Goal: Transaction & Acquisition: Subscribe to service/newsletter

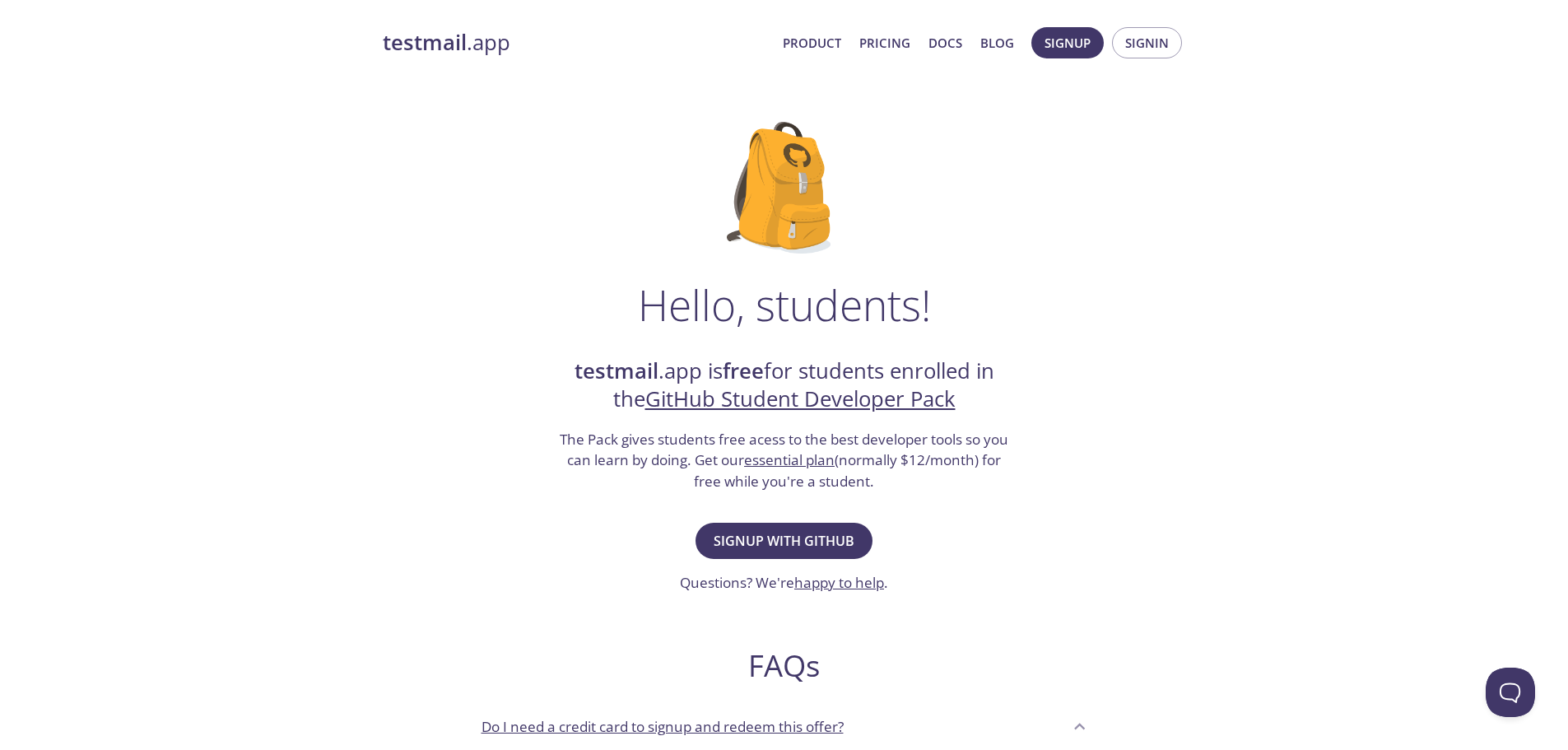
click at [625, 439] on h3 "The Pack gives students free acess to the best developer tools so you can learn…" at bounding box center [784, 460] width 453 height 64
click at [633, 443] on h3 "The Pack gives students free acess to the best developer tools so you can learn…" at bounding box center [784, 460] width 453 height 64
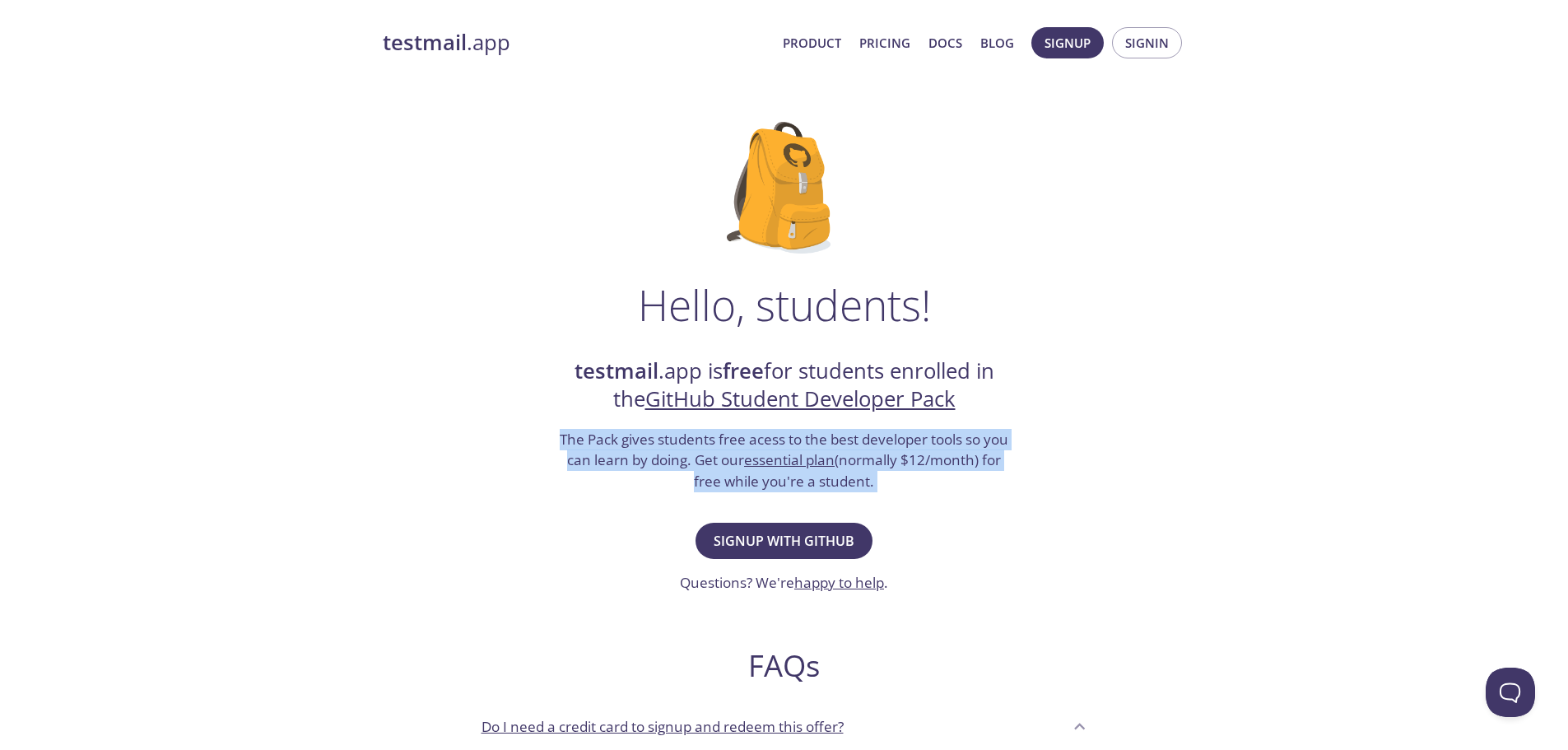
click at [633, 443] on h3 "The Pack gives students free acess to the best developer tools so you can learn…" at bounding box center [784, 460] width 453 height 64
click at [622, 406] on div at bounding box center [622, 406] width 0 height 0
click at [620, 451] on h3 "The Pack gives students free acess to the best developer tools so you can learn…" at bounding box center [784, 460] width 453 height 64
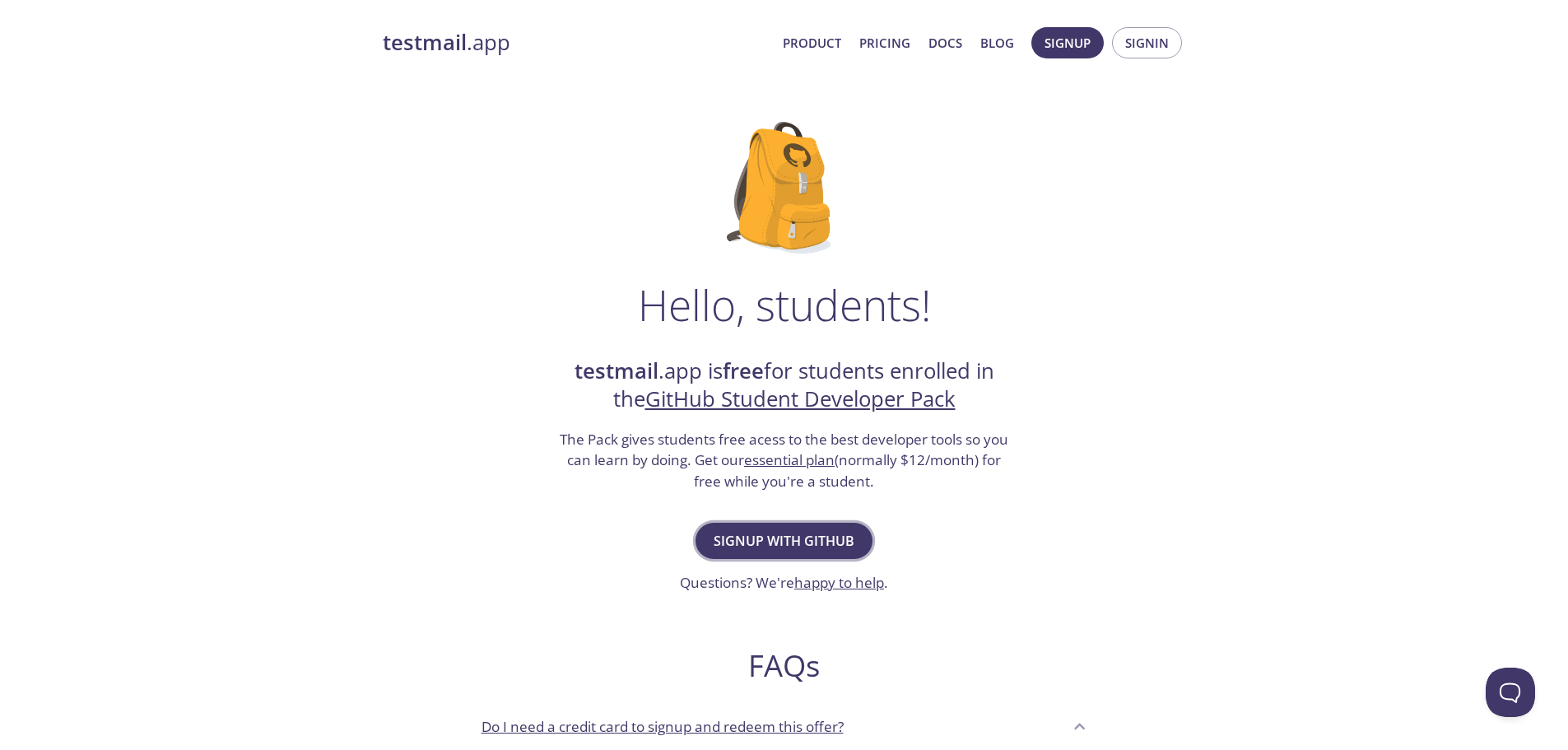
click at [777, 535] on span "Signup with GitHub" at bounding box center [784, 540] width 141 height 23
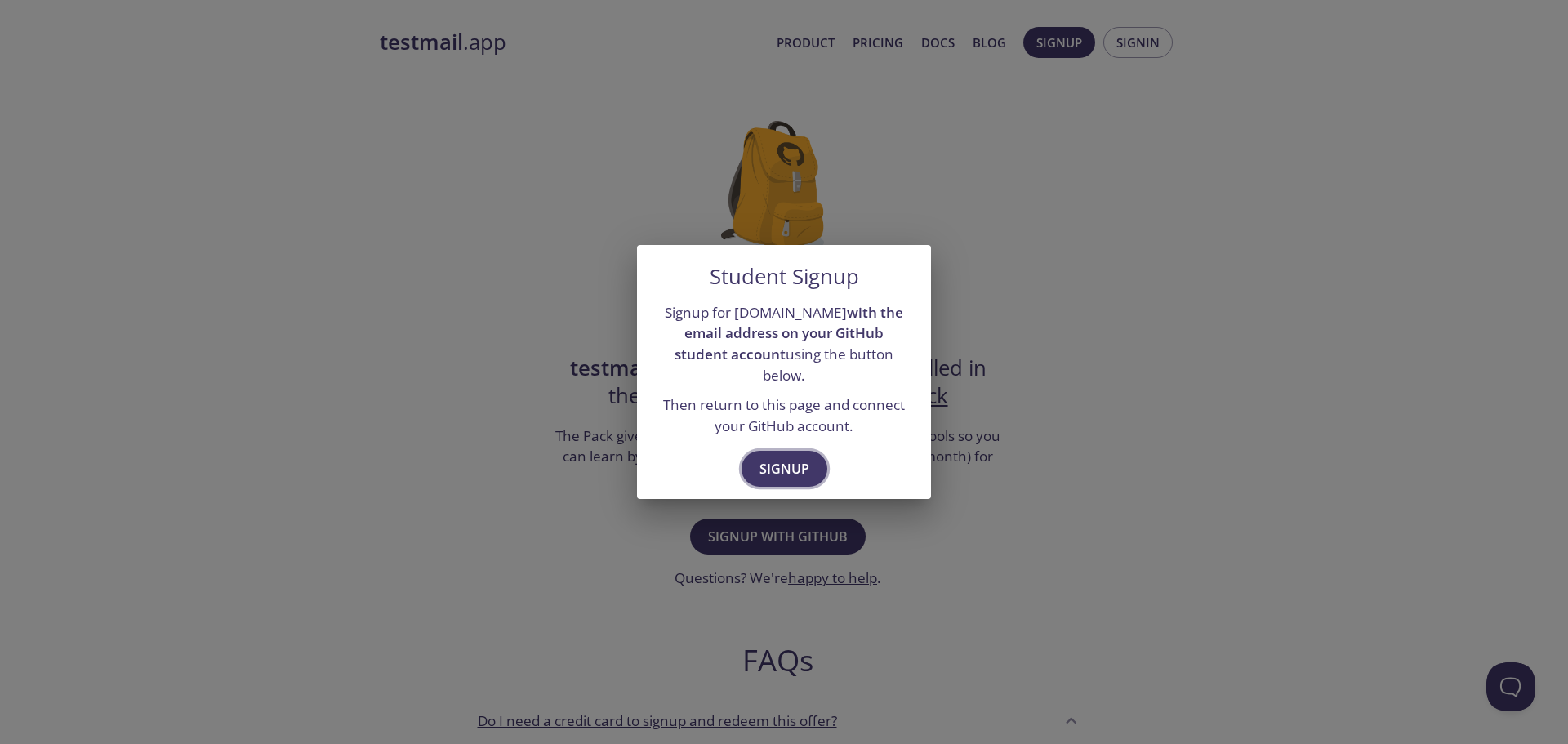
click at [790, 457] on span "Signup" at bounding box center [784, 468] width 49 height 23
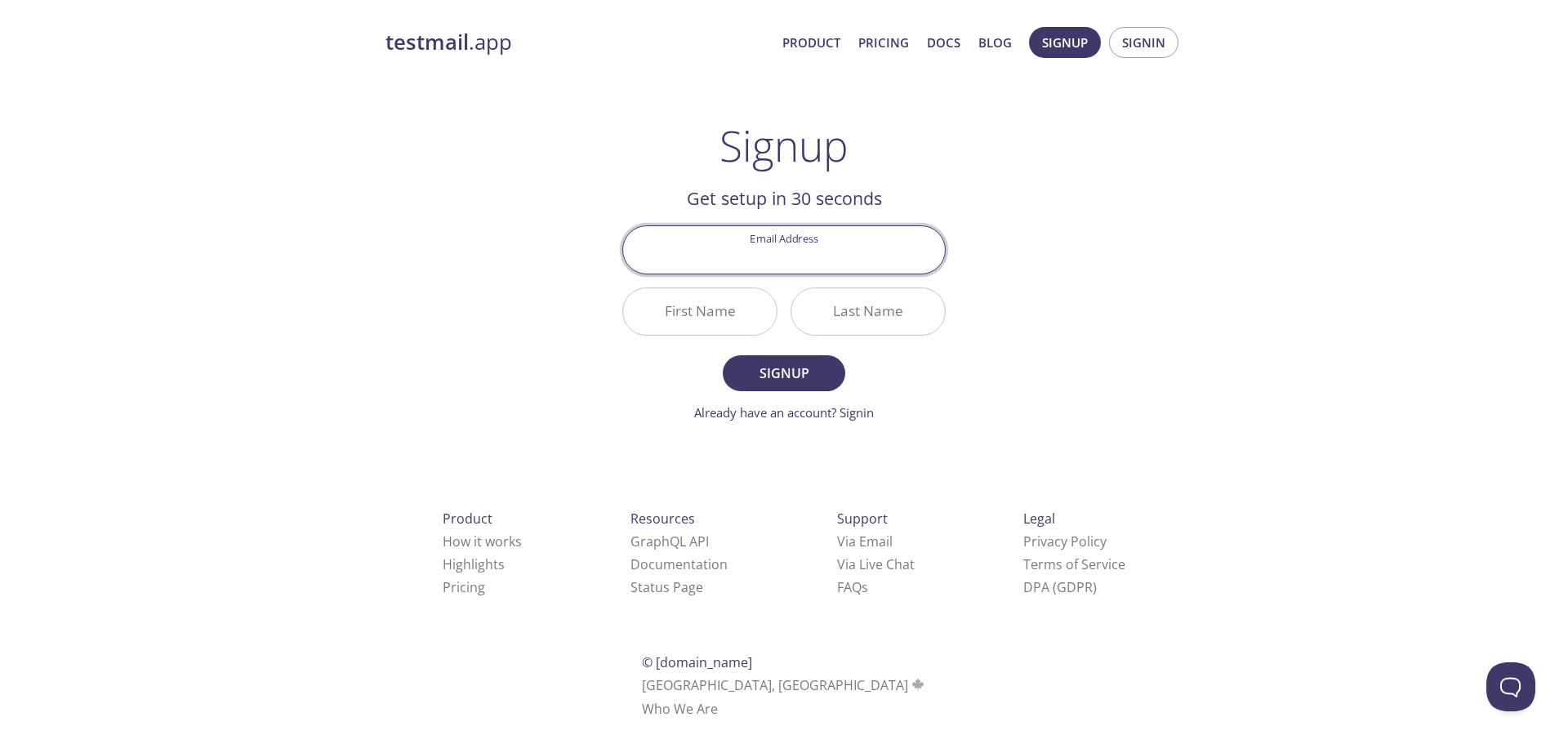
click at [804, 251] on input "Email Address" at bounding box center [784, 249] width 322 height 47
type input "[PERSON_NAME][EMAIL_ADDRESS][DOMAIN_NAME]"
click at [681, 314] on input "First Name" at bounding box center [699, 311] width 154 height 47
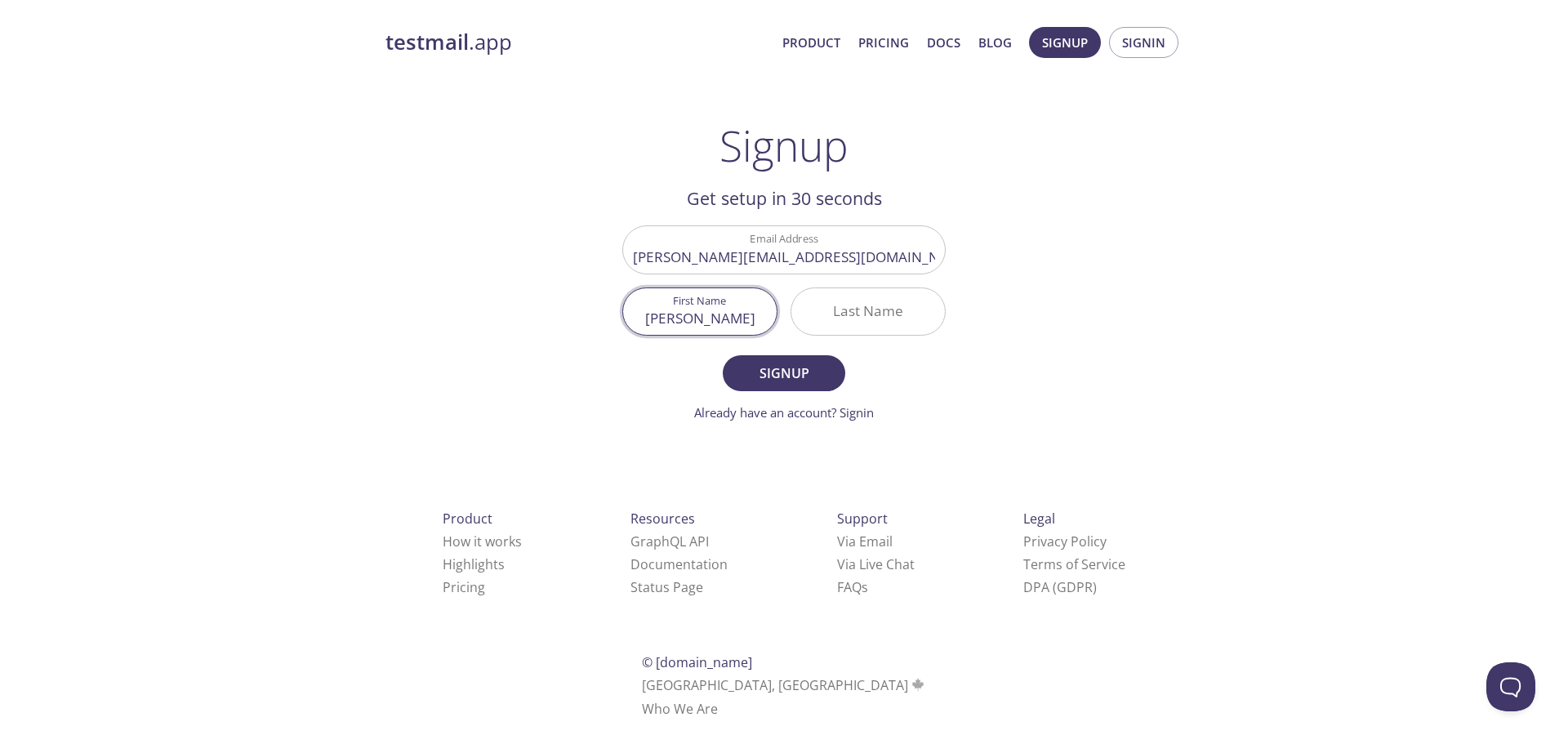
type input "[PERSON_NAME]"
click at [775, 367] on span "Signup" at bounding box center [784, 373] width 87 height 23
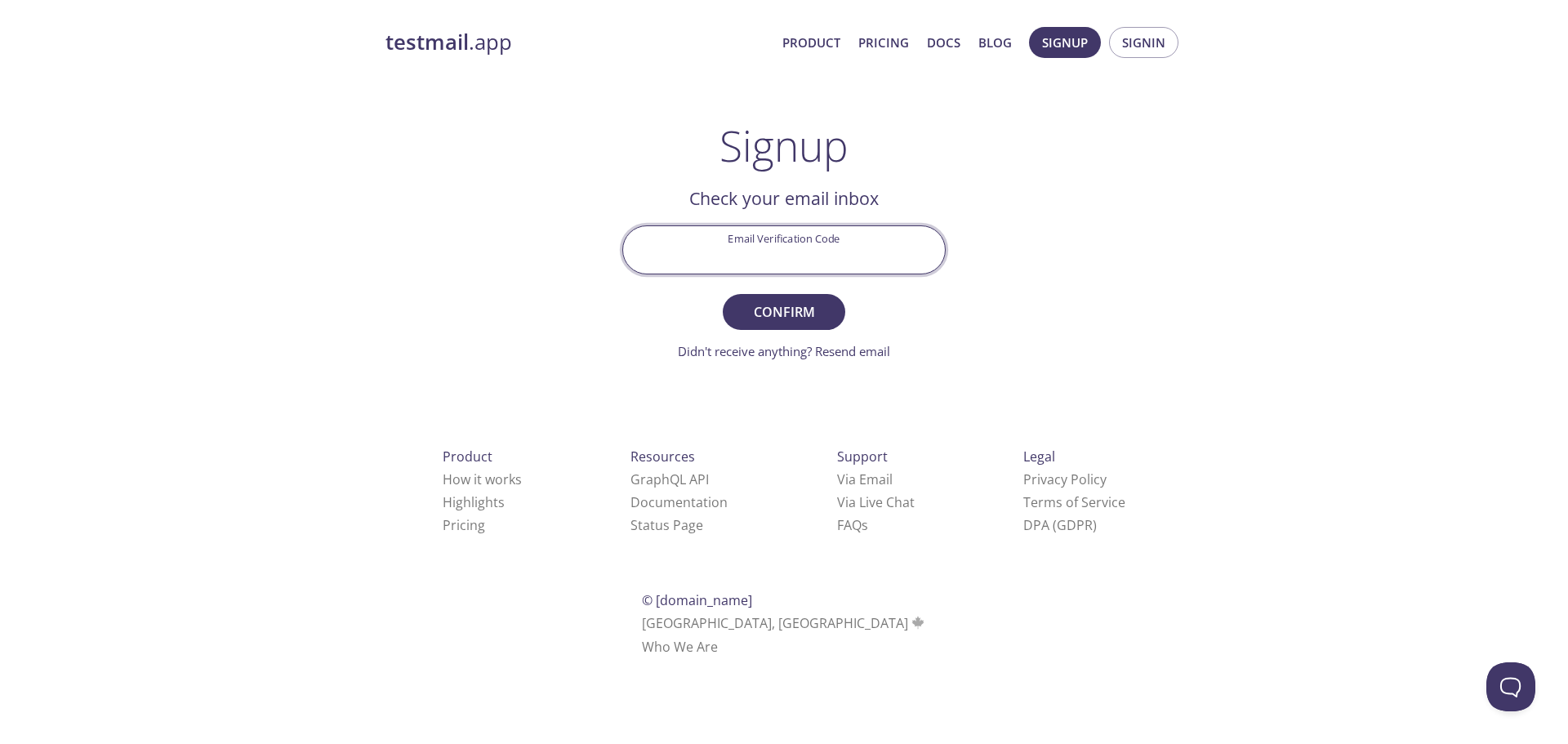
click at [775, 250] on input "Email Verification Code" at bounding box center [784, 249] width 322 height 47
click at [825, 254] on input "Email Verification Code" at bounding box center [784, 249] width 322 height 47
paste input "AUP3V81"
type input "AUP3V81"
click at [789, 305] on span "Confirm" at bounding box center [784, 312] width 87 height 23
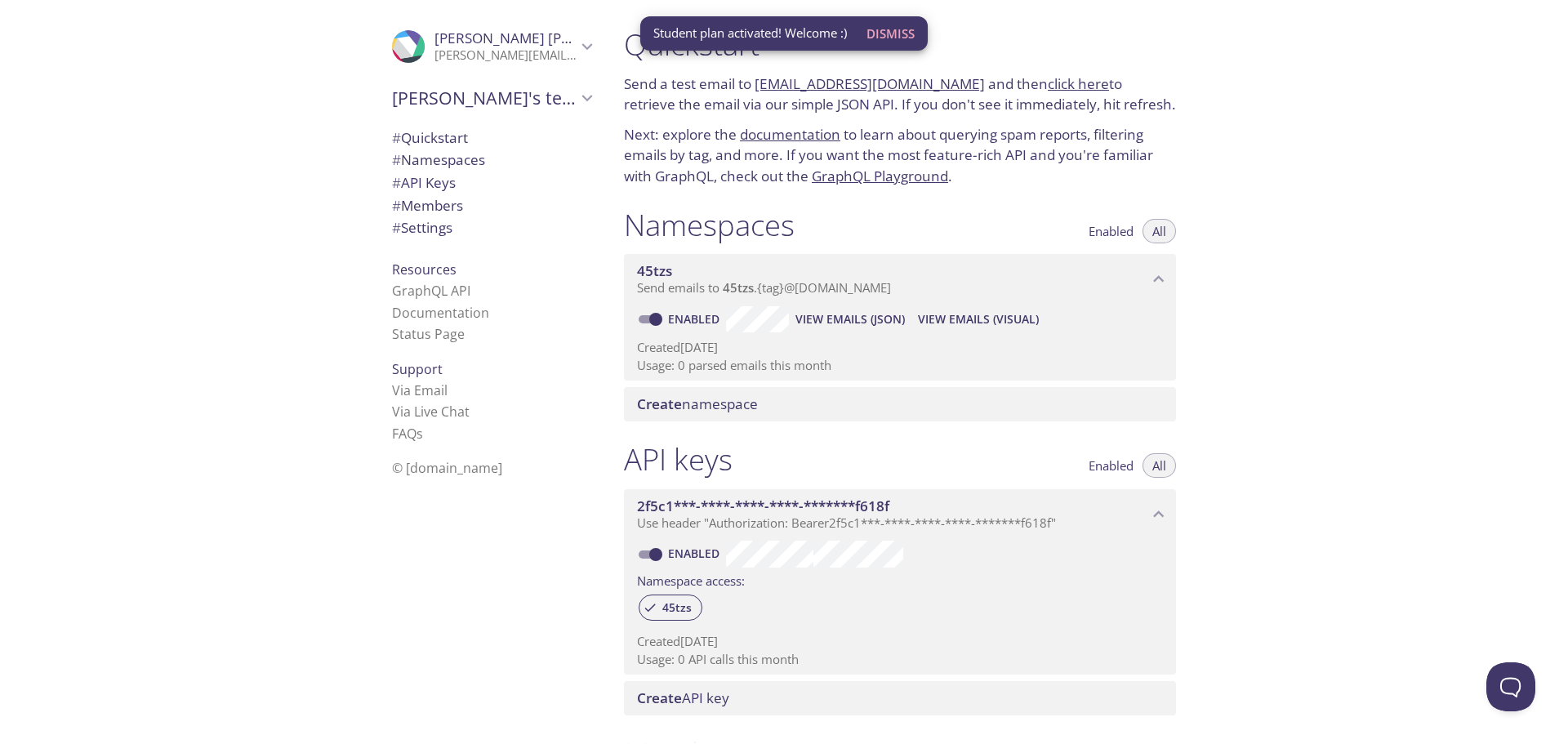
click at [1365, 275] on div "Quickstart Send a test email to [EMAIL_ADDRESS][DOMAIN_NAME] and then click her…" at bounding box center [1089, 372] width 957 height 744
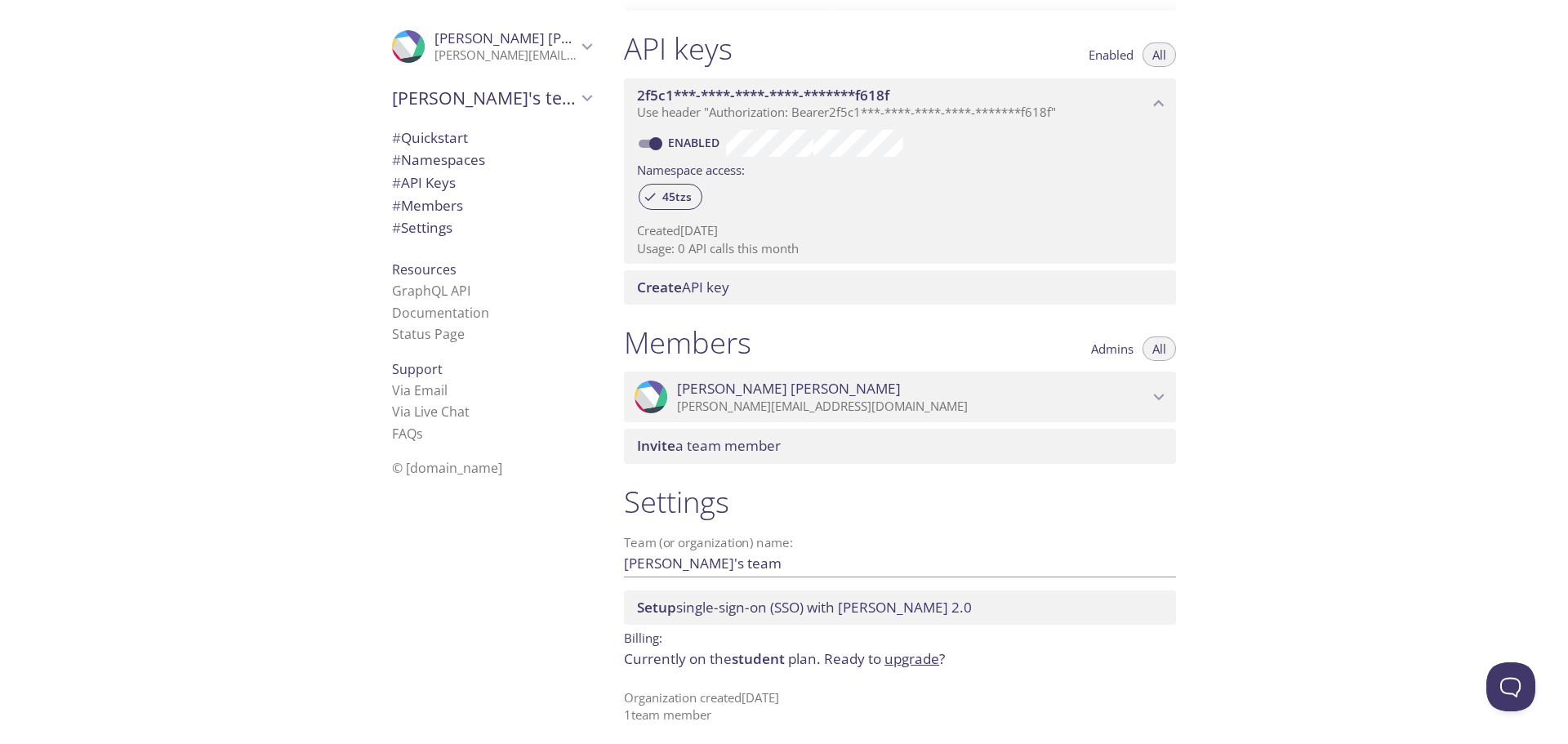
scroll to position [417, 0]
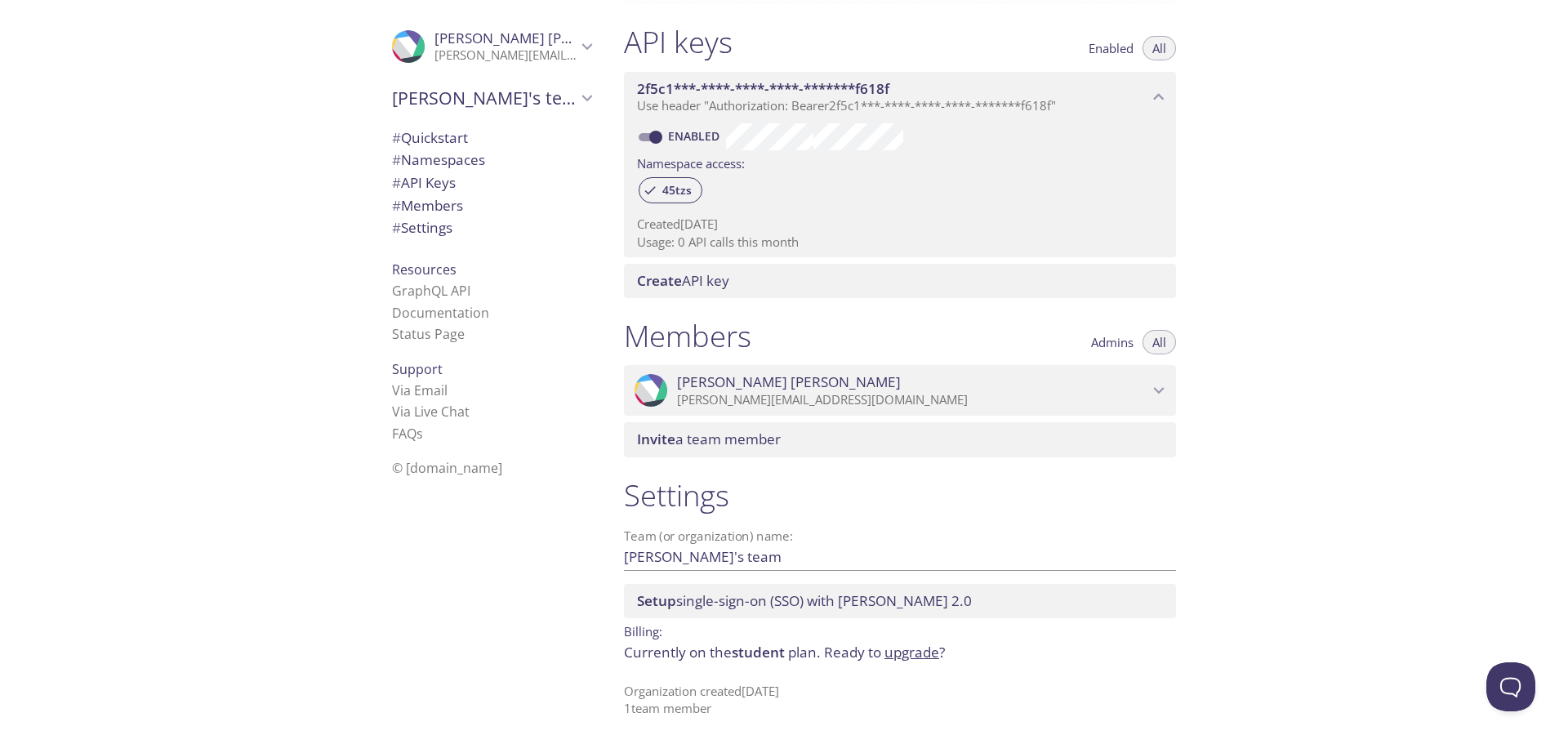
click at [1160, 388] on icon "Daniel Gomes" at bounding box center [1158, 389] width 21 height 21
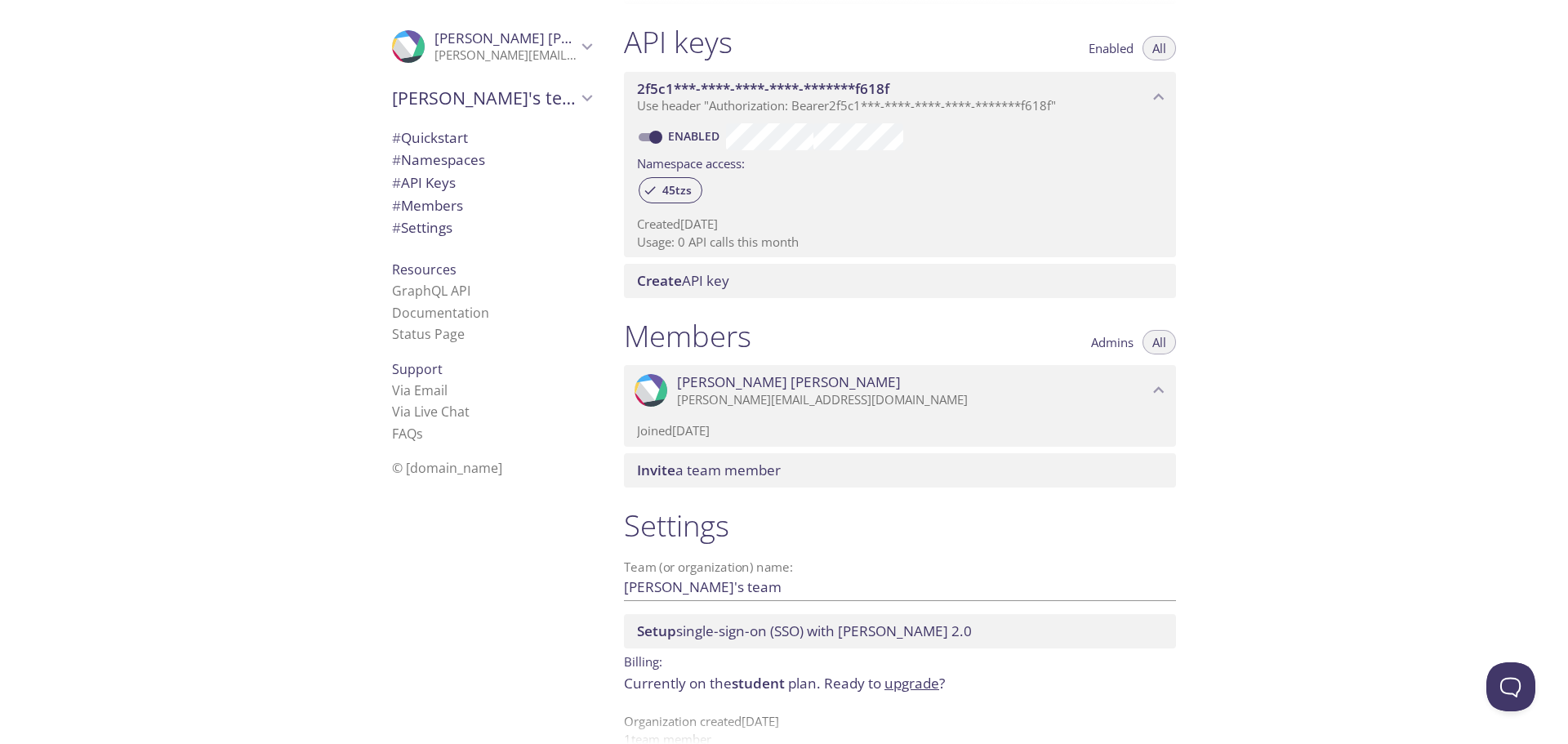
click at [1160, 388] on icon "Daniel Gomes" at bounding box center [1158, 389] width 21 height 21
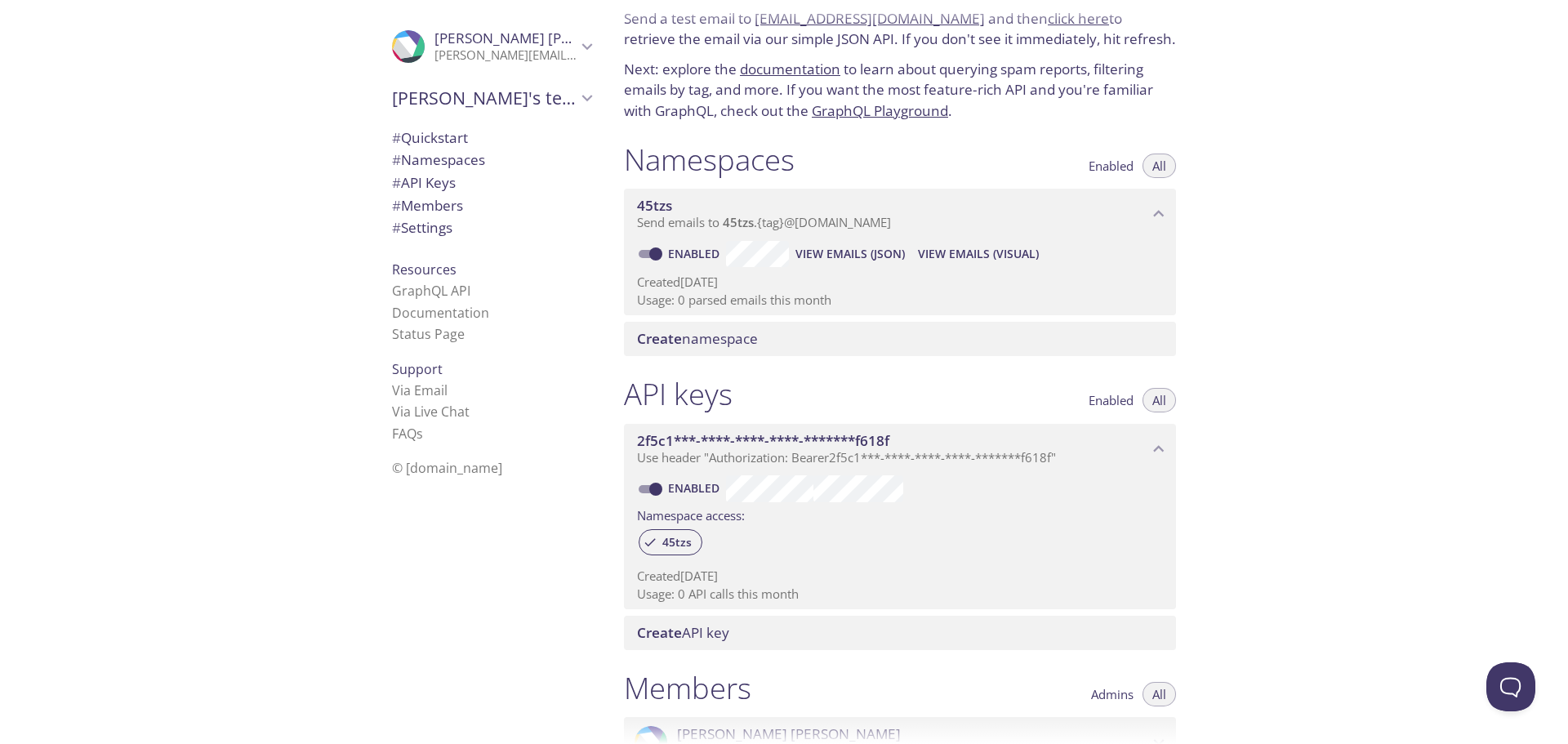
scroll to position [0, 0]
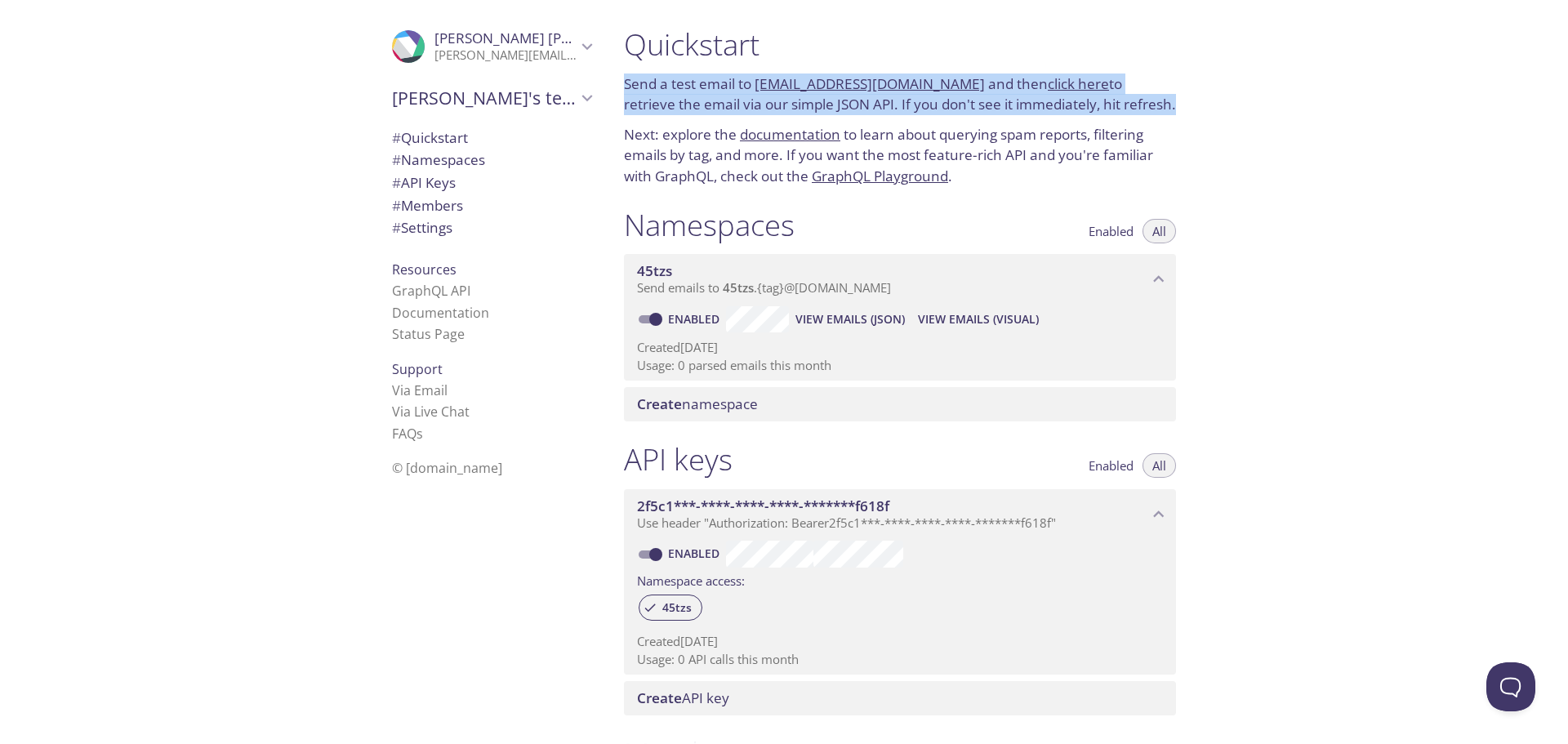
drag, startPoint x: 627, startPoint y: 81, endPoint x: 1095, endPoint y: 97, distance: 468.3
click at [1095, 97] on p "Send a test email to [EMAIL_ADDRESS][DOMAIN_NAME] and then click here to retrie…" at bounding box center [900, 94] width 552 height 42
click at [1084, 114] on div at bounding box center [1084, 114] width 0 height 0
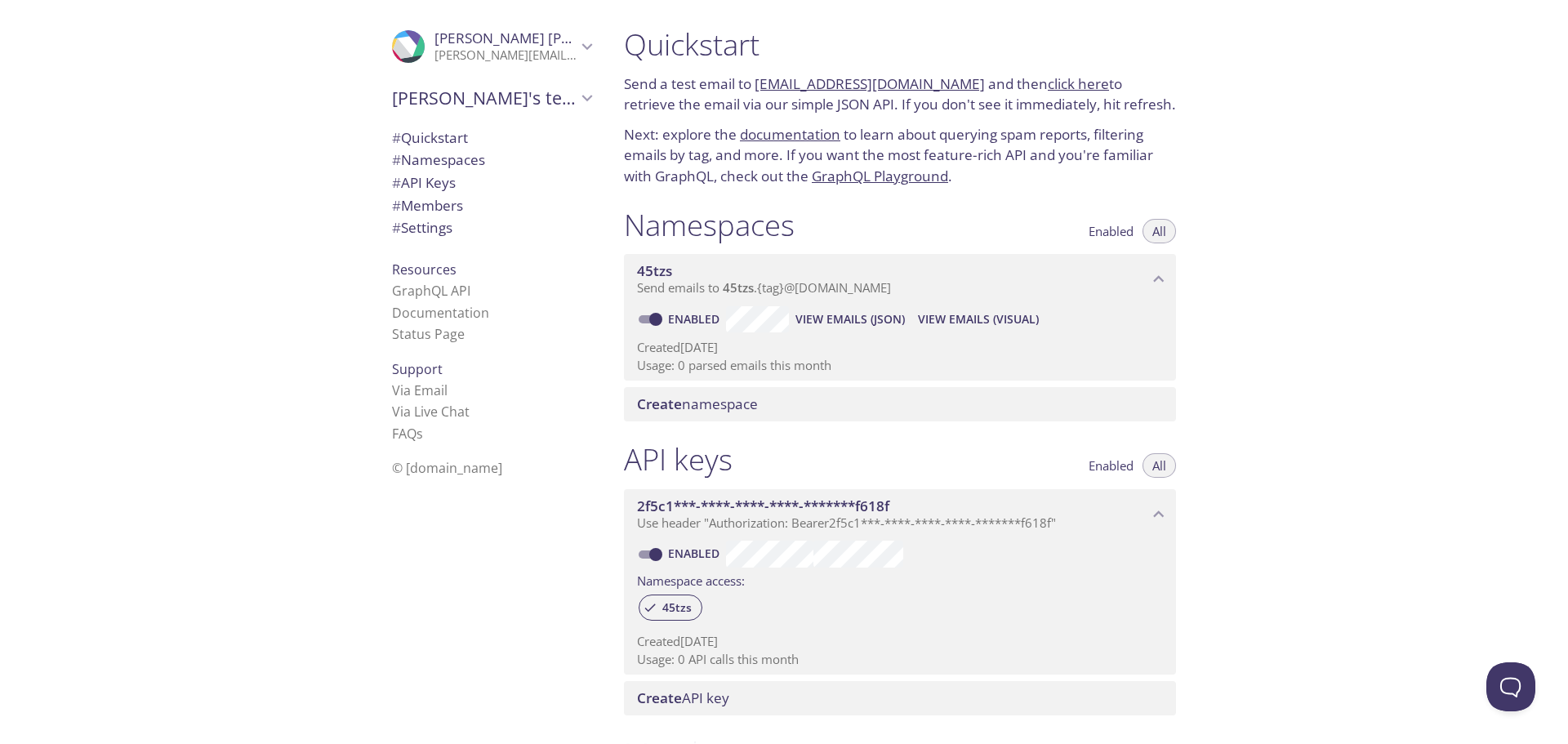
click at [1225, 105] on div "Quickstart Send a test email to [EMAIL_ADDRESS][DOMAIN_NAME] and then click her…" at bounding box center [1089, 372] width 957 height 744
